Goal: Check status

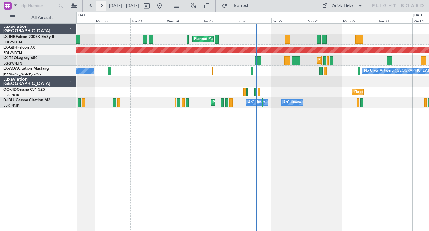
click at [99, 7] on button at bounding box center [101, 6] width 10 height 10
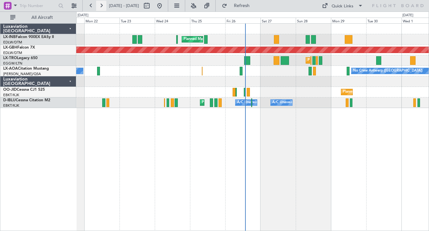
click at [99, 6] on button at bounding box center [101, 6] width 10 height 10
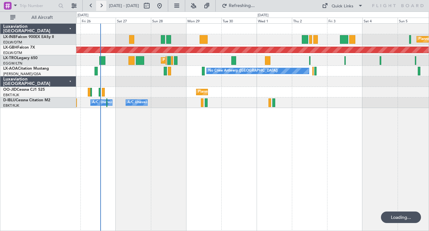
click at [99, 6] on button at bounding box center [101, 6] width 10 height 10
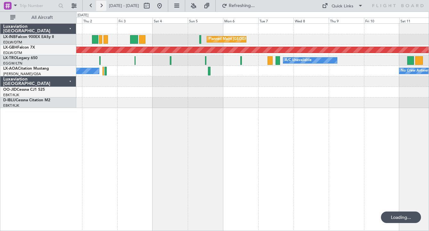
click at [99, 6] on button at bounding box center [101, 6] width 10 height 10
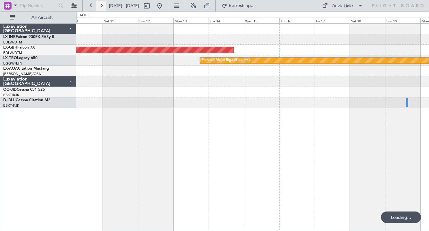
click at [99, 6] on button at bounding box center [101, 6] width 10 height 10
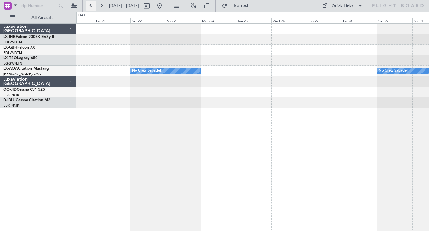
click at [89, 5] on button at bounding box center [91, 6] width 10 height 10
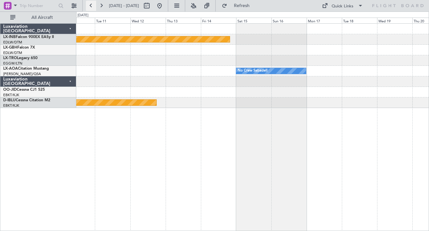
click at [89, 5] on button at bounding box center [91, 6] width 10 height 10
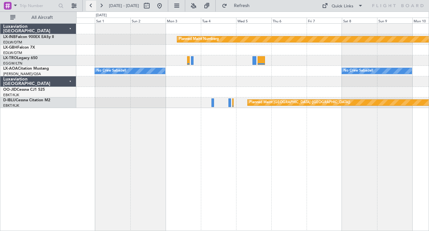
click at [94, 5] on button at bounding box center [91, 6] width 10 height 10
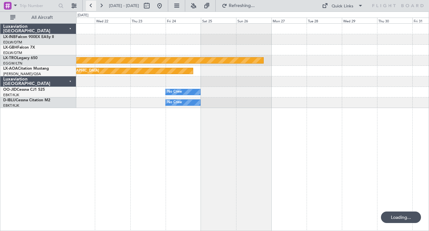
click at [94, 5] on button at bounding box center [91, 6] width 10 height 10
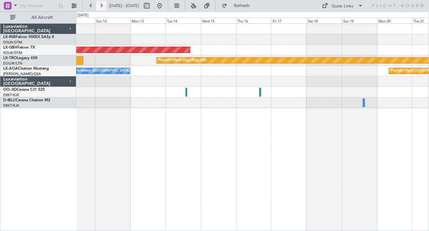
click at [102, 3] on button at bounding box center [101, 6] width 10 height 10
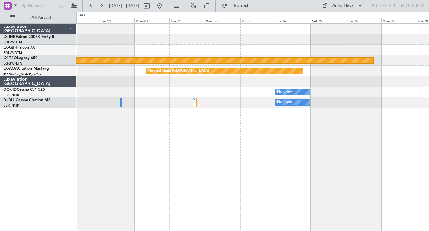
click at [219, 138] on div "Planned Maint Riga (Riga Intl) Planned Maint [GEOGRAPHIC_DATA] No Crew No Crew" at bounding box center [252, 127] width 353 height 208
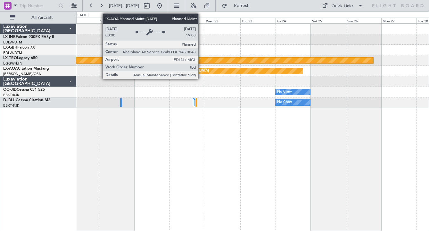
click at [201, 71] on div "Planned Maint [GEOGRAPHIC_DATA]" at bounding box center [178, 71] width 61 height 10
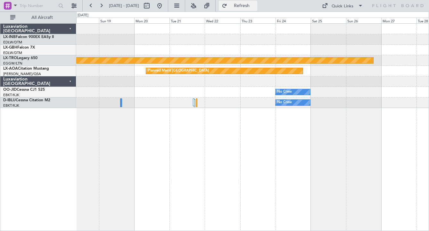
click at [255, 7] on span "Refresh" at bounding box center [241, 6] width 27 height 4
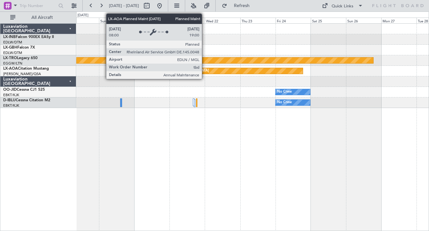
click at [205, 71] on div "Planned Maint [GEOGRAPHIC_DATA]" at bounding box center [224, 71] width 157 height 6
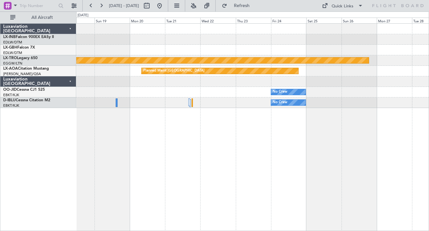
click at [287, 184] on div "Planned Maint Riga (Riga Intl) Planned Maint [GEOGRAPHIC_DATA] No Crew No Crew" at bounding box center [252, 127] width 353 height 208
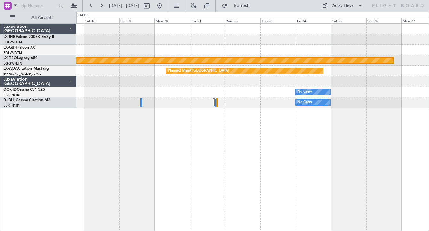
click at [257, 179] on div "Planned Maint Riga (Riga Intl) Planned Maint [GEOGRAPHIC_DATA] No Crew No Crew" at bounding box center [252, 127] width 353 height 208
click at [245, 9] on button "Refresh" at bounding box center [238, 6] width 38 height 10
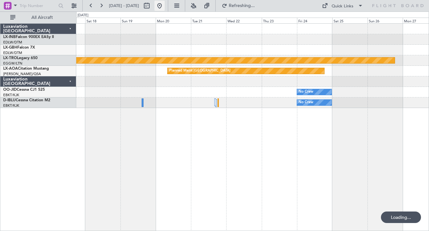
click at [165, 6] on button at bounding box center [159, 6] width 10 height 10
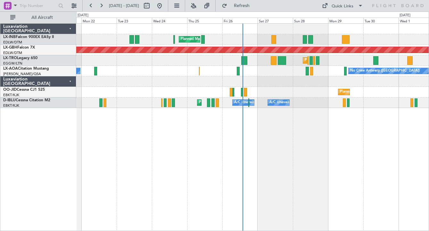
click at [193, 171] on div "Planned Maint [GEOGRAPHIC_DATA] ([GEOGRAPHIC_DATA]) Planned Maint Nurnberg Plan…" at bounding box center [252, 127] width 353 height 208
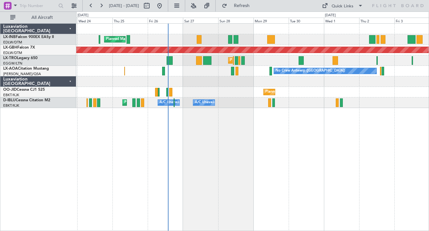
click at [150, 162] on div "Planned Maint [GEOGRAPHIC_DATA] ([GEOGRAPHIC_DATA]) Planned Maint [GEOGRAPHIC_D…" at bounding box center [252, 127] width 353 height 208
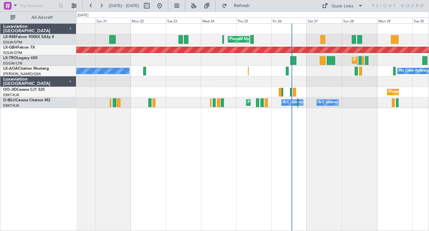
click at [269, 148] on div "Planned Maint [GEOGRAPHIC_DATA] ([GEOGRAPHIC_DATA]) Planned Maint Nurnberg Plan…" at bounding box center [252, 127] width 353 height 208
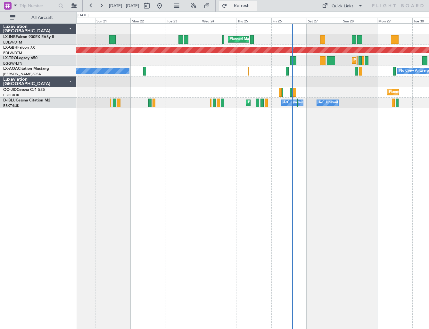
click at [255, 8] on span "Refresh" at bounding box center [241, 6] width 27 height 4
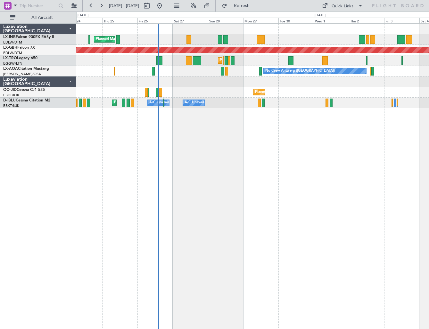
click at [200, 184] on div "Planned Maint [GEOGRAPHIC_DATA] ([GEOGRAPHIC_DATA]) Planned Maint [GEOGRAPHIC_D…" at bounding box center [252, 176] width 353 height 306
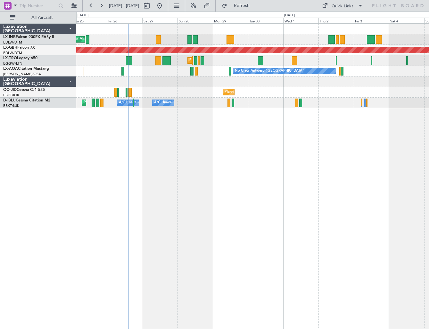
click at [208, 193] on div "Planned Maint [GEOGRAPHIC_DATA] ([GEOGRAPHIC_DATA]) Planned Maint [GEOGRAPHIC_D…" at bounding box center [252, 176] width 353 height 306
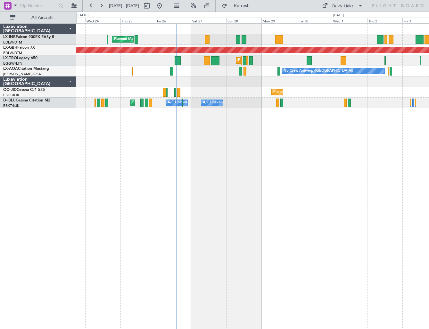
click at [250, 215] on div "Planned Maint [GEOGRAPHIC_DATA] ([GEOGRAPHIC_DATA]) Planned Maint [GEOGRAPHIC_D…" at bounding box center [252, 176] width 353 height 306
click at [39, 231] on div "Luxaviation [GEOGRAPHIC_DATA] LX-INB Falcon 900EX EASy II EDLW/DTM [GEOGRAPHIC_…" at bounding box center [38, 176] width 76 height 306
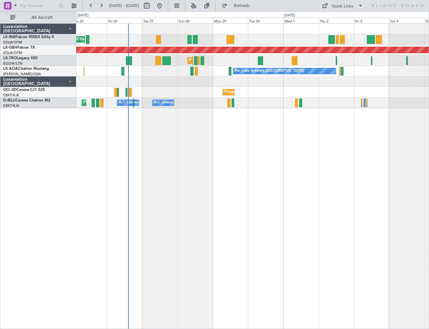
click at [238, 198] on div "Planned Maint [GEOGRAPHIC_DATA] ([GEOGRAPHIC_DATA]) Planned Maint [GEOGRAPHIC_D…" at bounding box center [252, 176] width 353 height 306
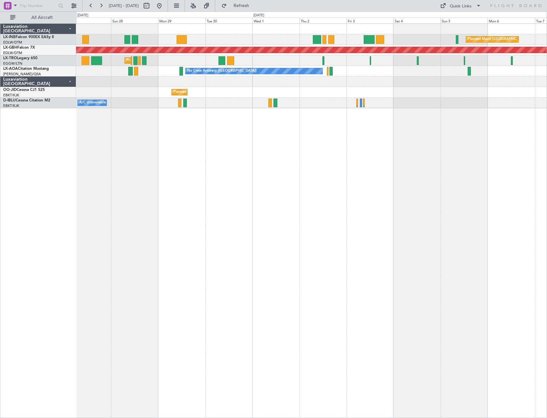
click at [230, 201] on div "Planned Maint [GEOGRAPHIC_DATA] ([GEOGRAPHIC_DATA]) Planned Maint [GEOGRAPHIC_D…" at bounding box center [311, 220] width 471 height 395
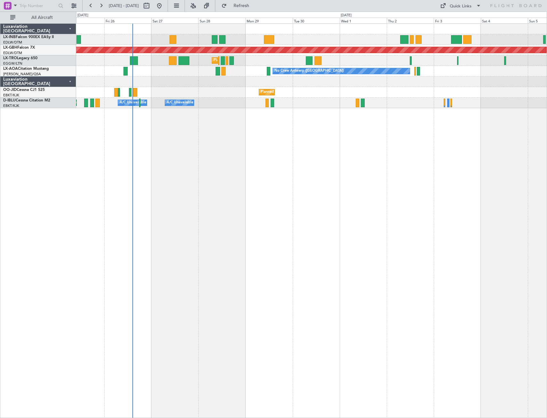
click at [381, 231] on div "Planned Maint [GEOGRAPHIC_DATA] ([GEOGRAPHIC_DATA]) Planned Maint [GEOGRAPHIC_D…" at bounding box center [311, 220] width 471 height 395
